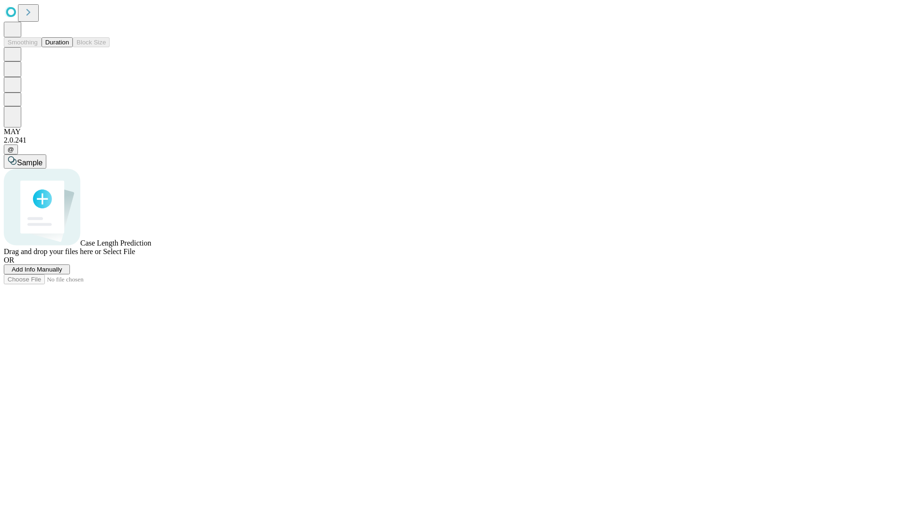
click at [69, 47] on button "Duration" at bounding box center [57, 42] width 31 height 10
click at [62, 273] on span "Add Info Manually" at bounding box center [37, 269] width 51 height 7
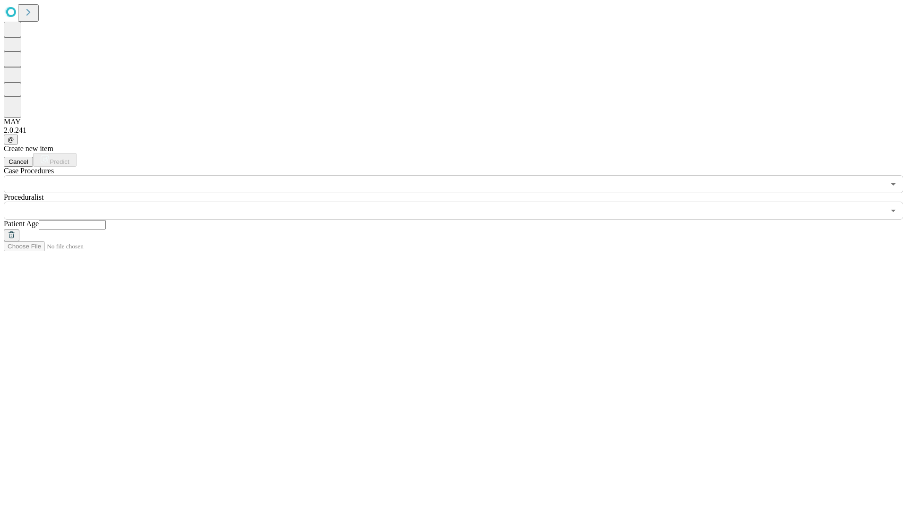
click at [106, 220] on input "text" at bounding box center [72, 224] width 67 height 9
type input "*"
click at [460, 202] on input "text" at bounding box center [444, 211] width 881 height 18
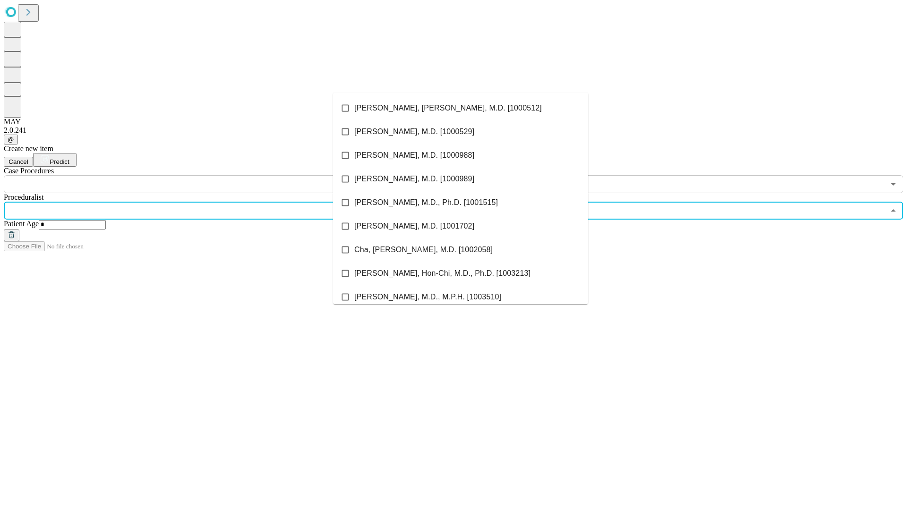
click at [461, 108] on li "[PERSON_NAME], [PERSON_NAME], M.D. [1000512]" at bounding box center [460, 108] width 255 height 24
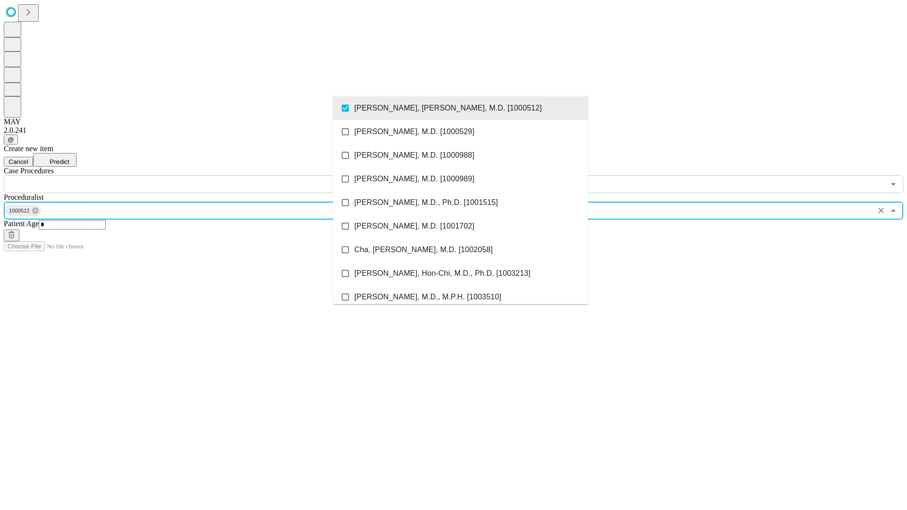
click at [198, 175] on input "text" at bounding box center [444, 184] width 881 height 18
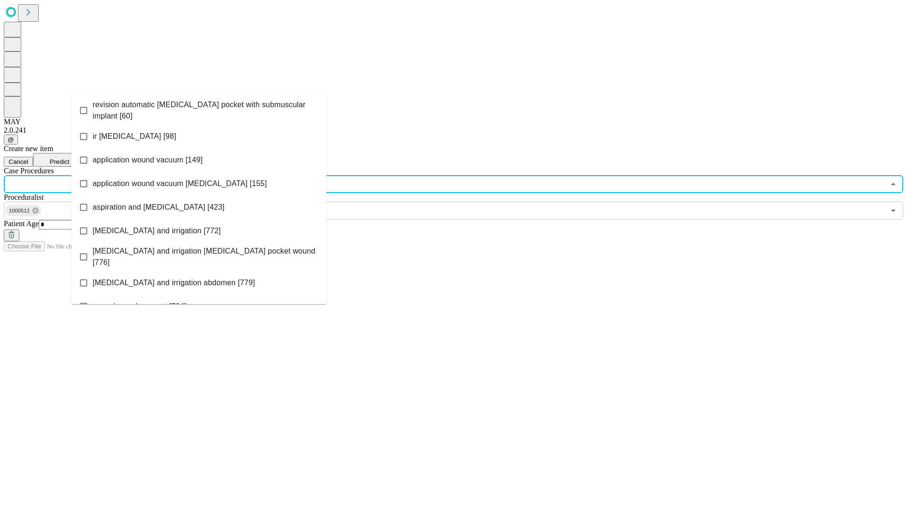
click at [199, 108] on span "revision automatic [MEDICAL_DATA] pocket with submuscular implant [60]" at bounding box center [206, 110] width 226 height 23
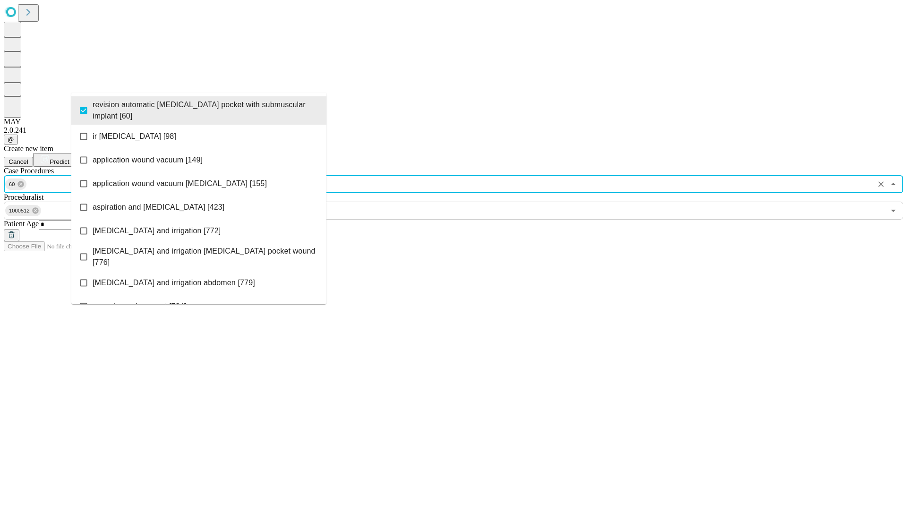
click at [69, 158] on span "Predict" at bounding box center [59, 161] width 19 height 7
